Goal: Information Seeking & Learning: Learn about a topic

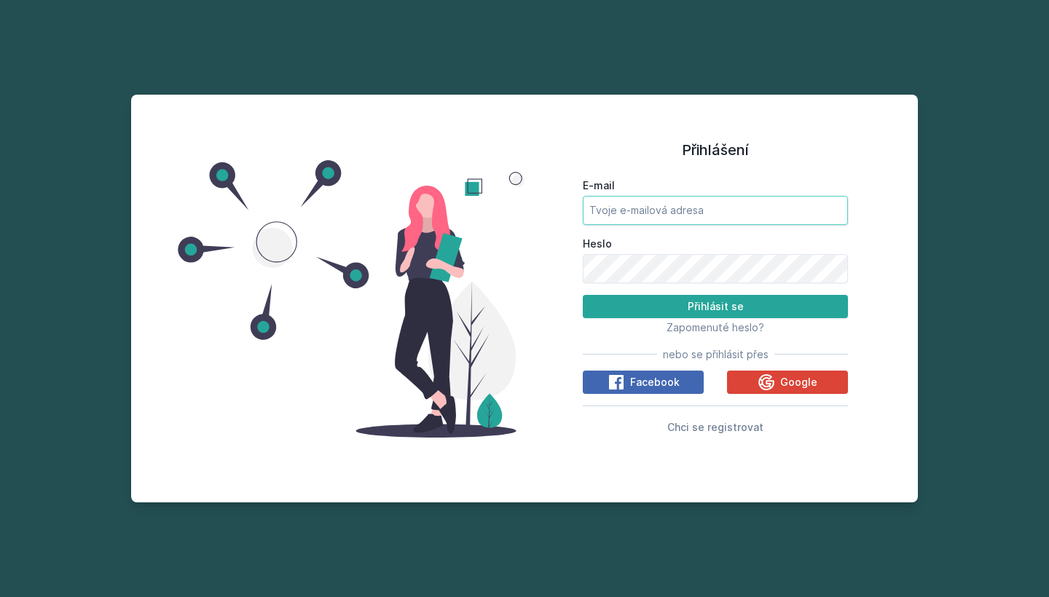
type input "[PERSON_NAME][EMAIL_ADDRESS][DOMAIN_NAME]"
click at [715, 306] on button "Přihlásit se" at bounding box center [715, 306] width 265 height 23
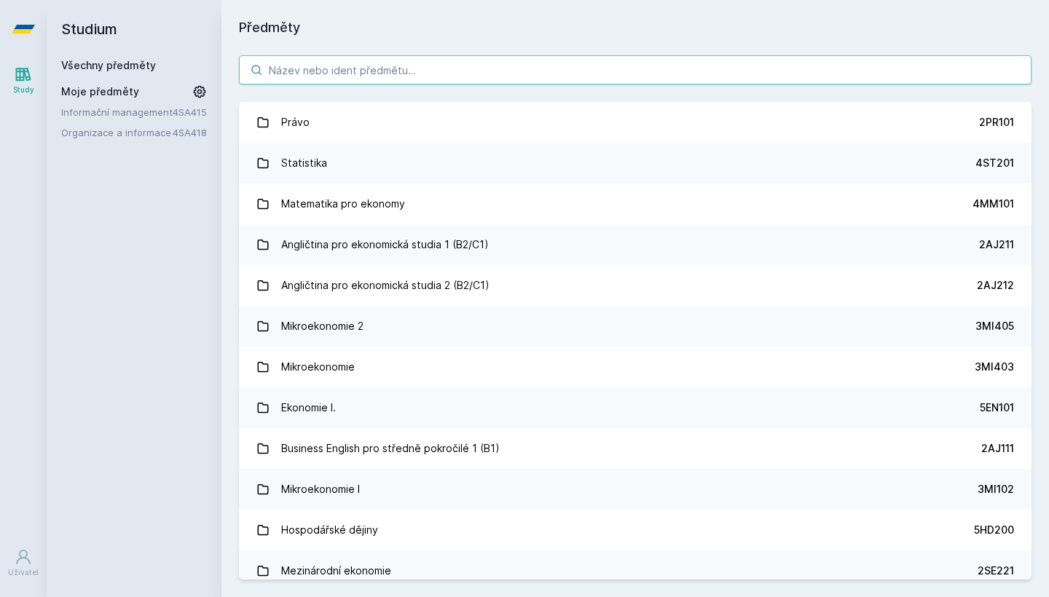
click at [352, 77] on input "search" at bounding box center [635, 69] width 792 height 29
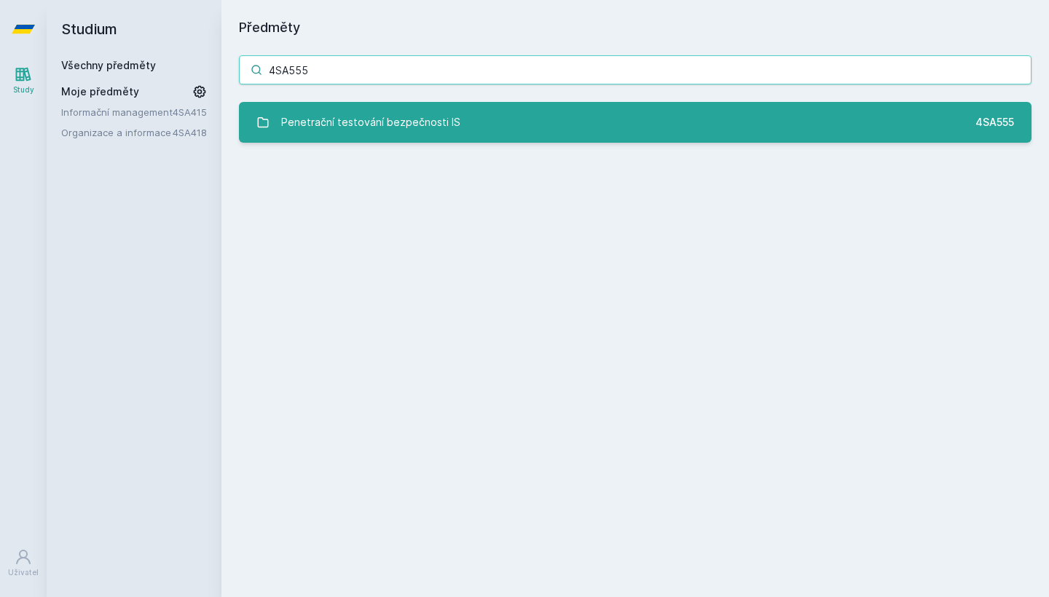
type input "4SA555"
click at [462, 117] on link "Penetrační testování bezpečnosti IS 4SA555" at bounding box center [635, 122] width 792 height 41
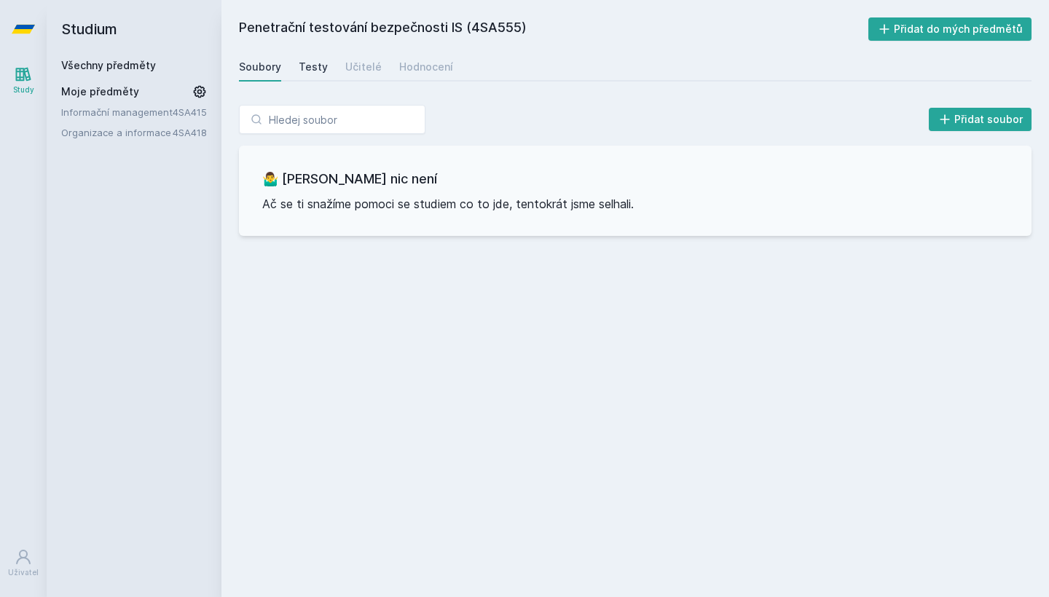
click at [323, 67] on div "Testy" at bounding box center [313, 67] width 29 height 15
click at [357, 74] on link "Učitelé" at bounding box center [363, 66] width 36 height 29
click at [433, 69] on div "Hodnocení" at bounding box center [426, 67] width 54 height 15
